Goal: Task Accomplishment & Management: Use online tool/utility

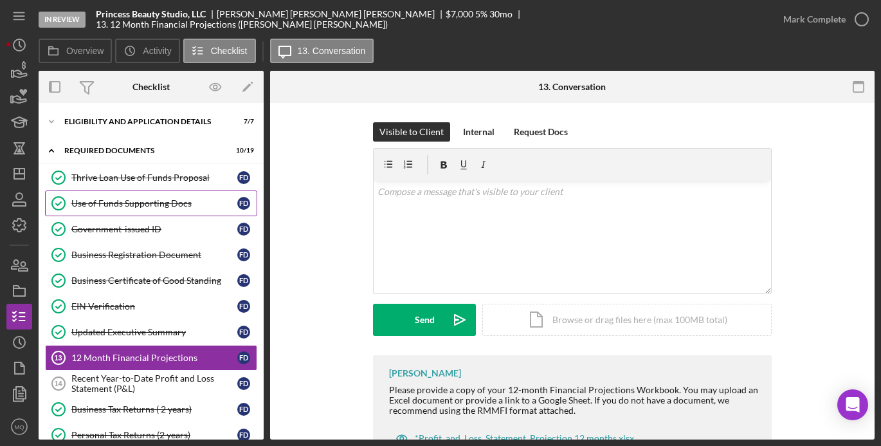
click at [163, 208] on link "Use of Funds Supporting Docs Use of Funds Supporting Docs F D" at bounding box center [151, 203] width 212 height 26
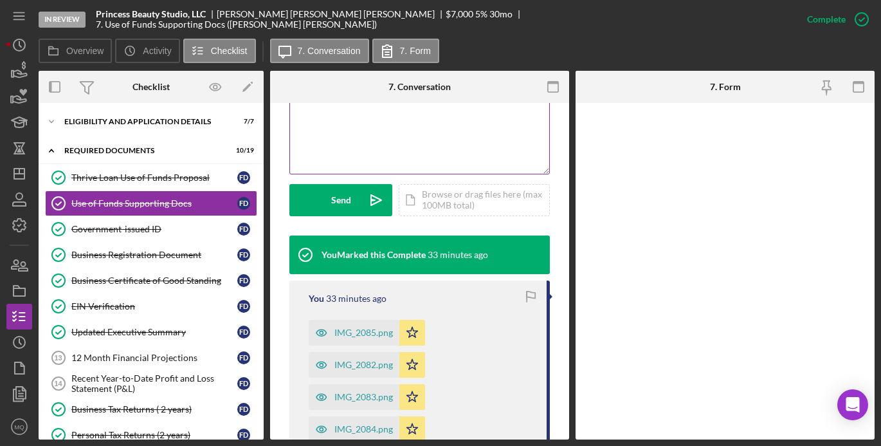
scroll to position [328, 0]
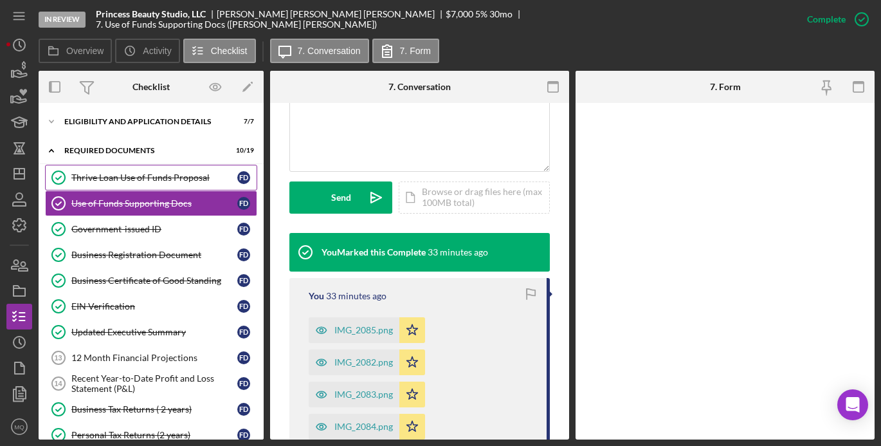
click at [172, 180] on div "Thrive Loan Use of Funds Proposal" at bounding box center [154, 177] width 166 height 10
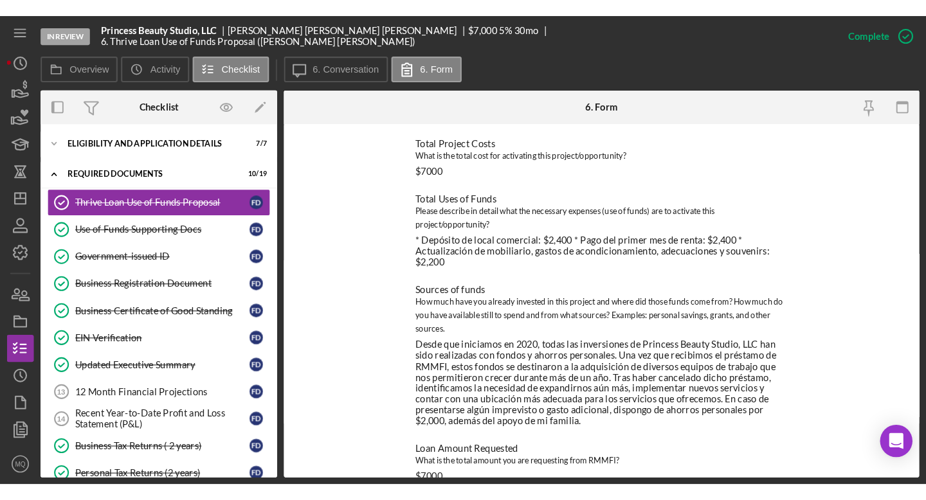
scroll to position [494, 0]
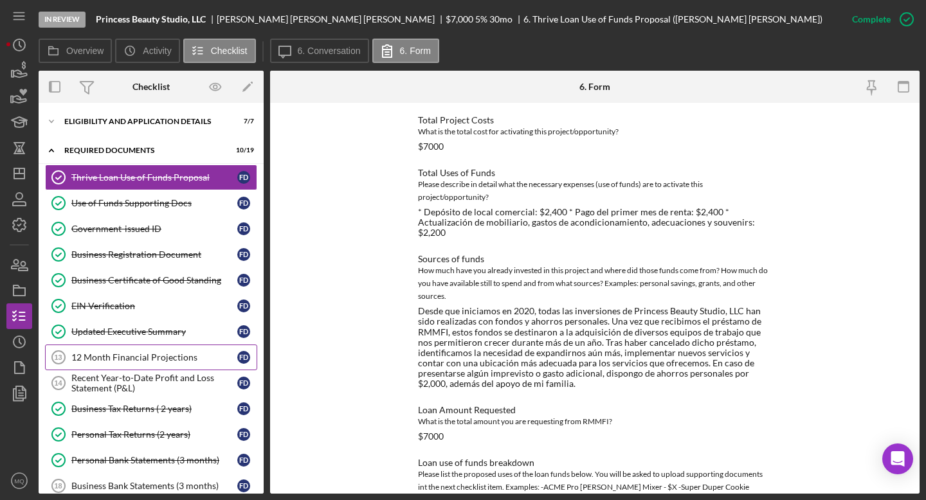
click at [145, 357] on div "12 Month Financial Projections" at bounding box center [154, 357] width 166 height 10
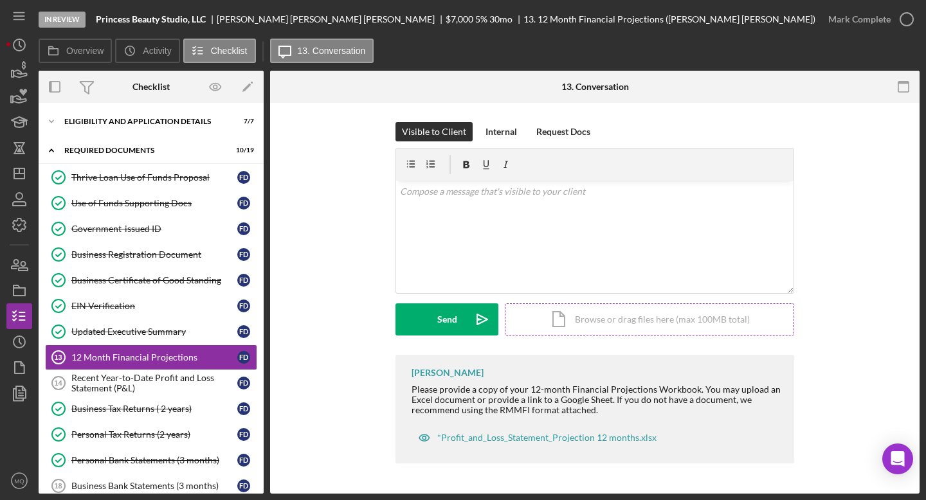
click at [675, 325] on div "Icon/Document Browse or drag files here (max 100MB total) Tap to choose files o…" at bounding box center [649, 320] width 289 height 32
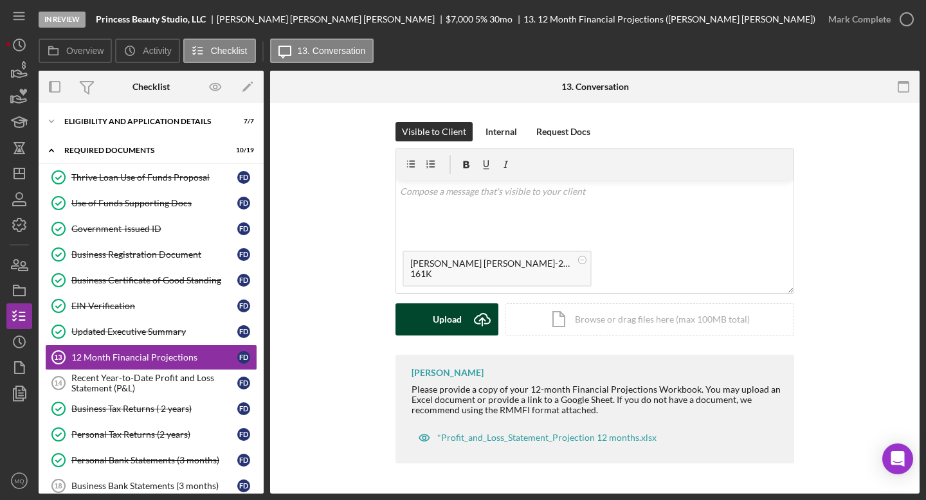
click at [436, 325] on div "Upload" at bounding box center [447, 320] width 29 height 32
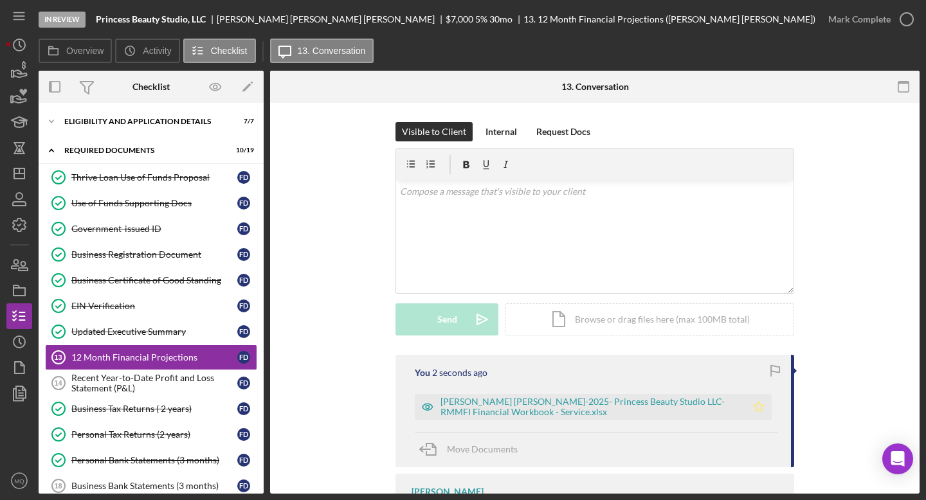
click at [756, 402] on polygon "button" at bounding box center [759, 406] width 11 height 10
click at [881, 22] on icon "button" at bounding box center [907, 19] width 32 height 32
